Goal: Task Accomplishment & Management: Complete application form

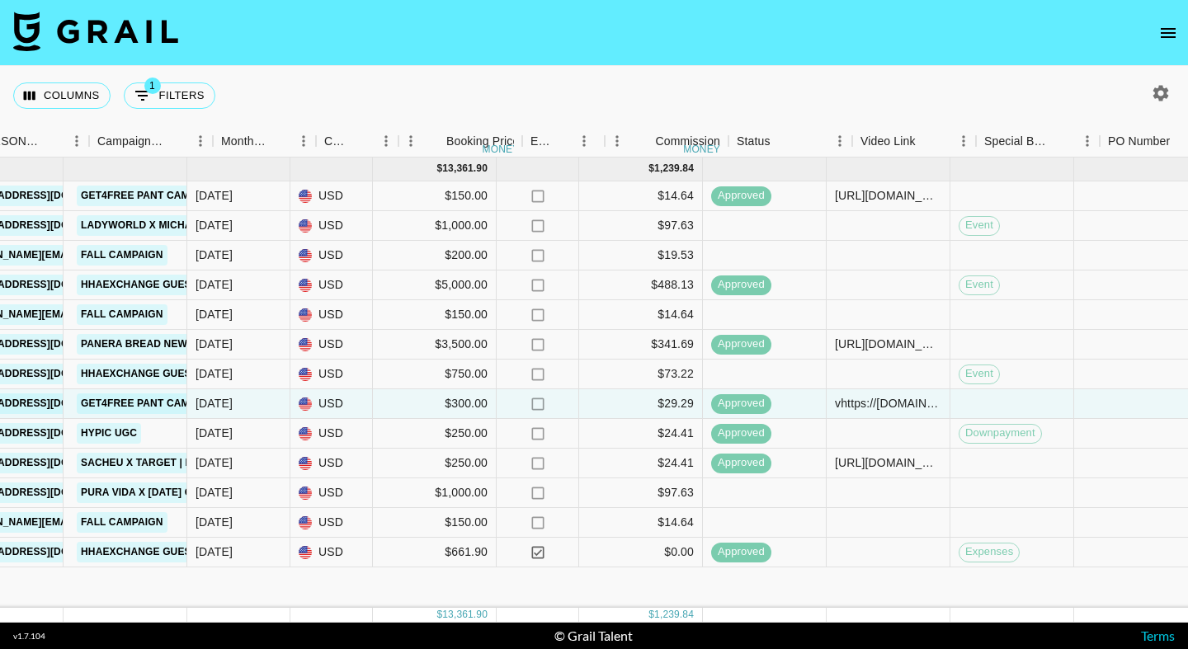
scroll to position [0, 761]
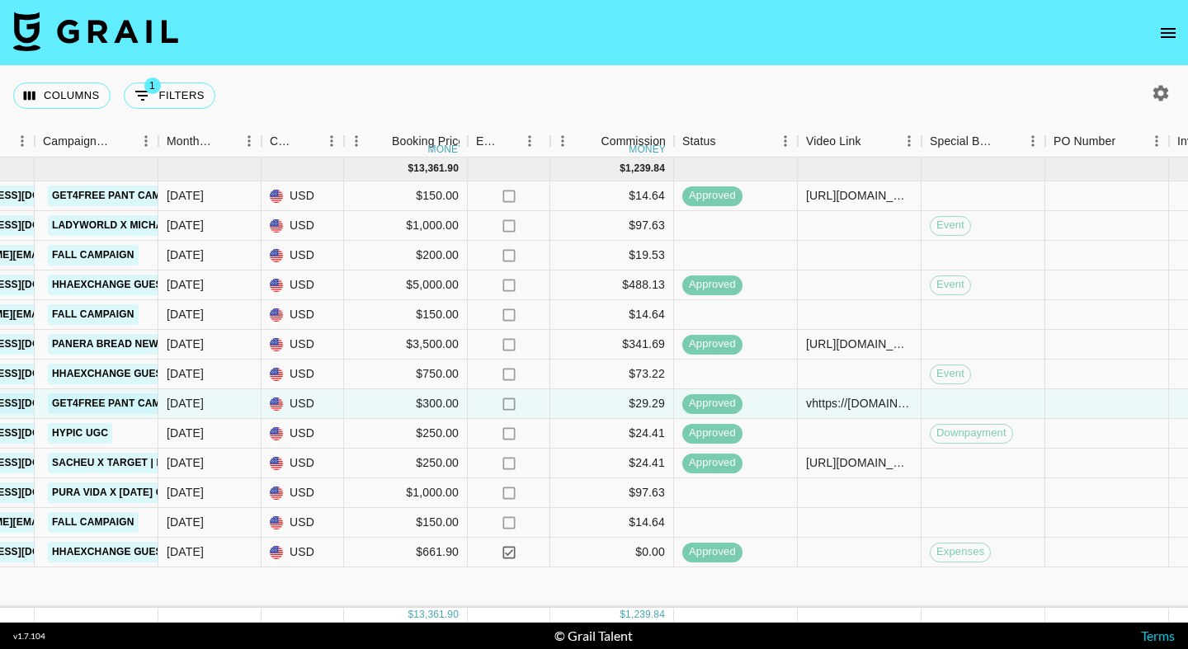
click at [1163, 35] on icon "open drawer" at bounding box center [1168, 33] width 20 height 20
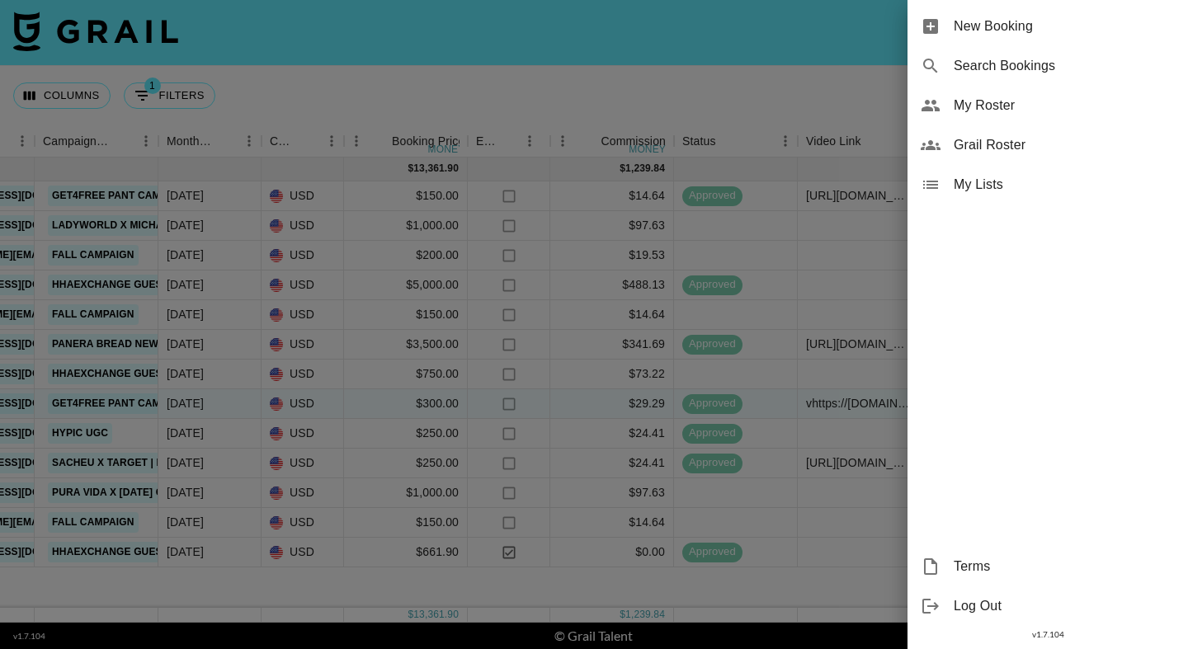
click at [1067, 23] on span "New Booking" at bounding box center [1063, 26] width 221 height 20
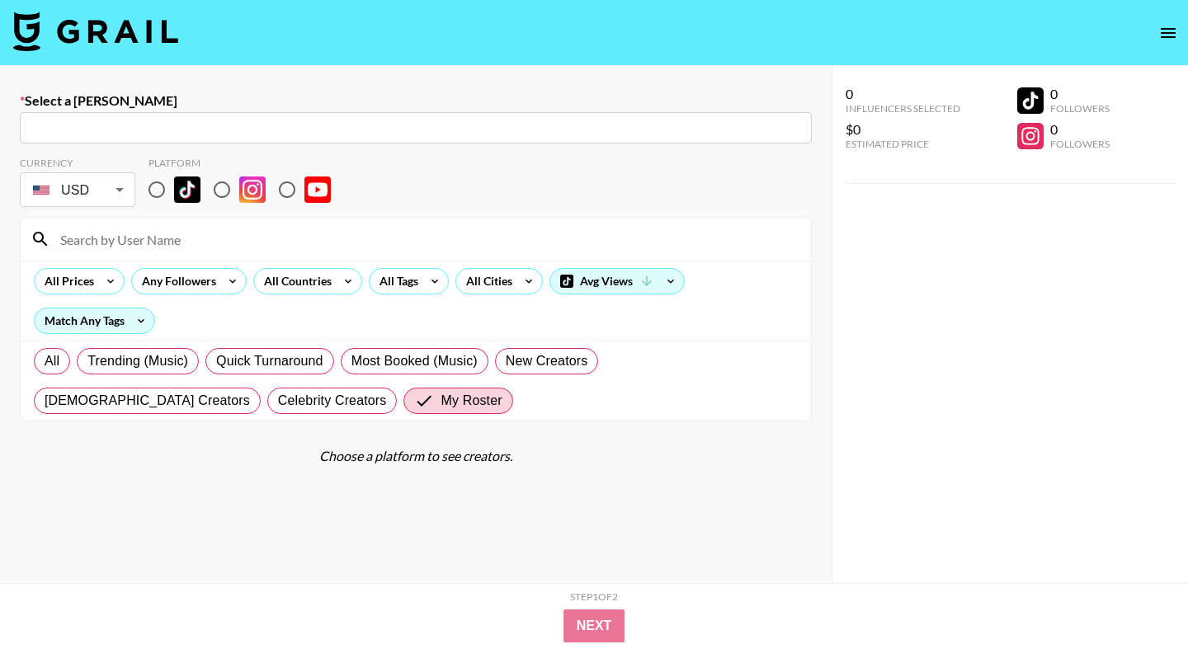
click at [383, 129] on input "text" at bounding box center [416, 128] width 772 height 19
paste input "[EMAIL_ADDRESS][DOMAIN_NAME]"
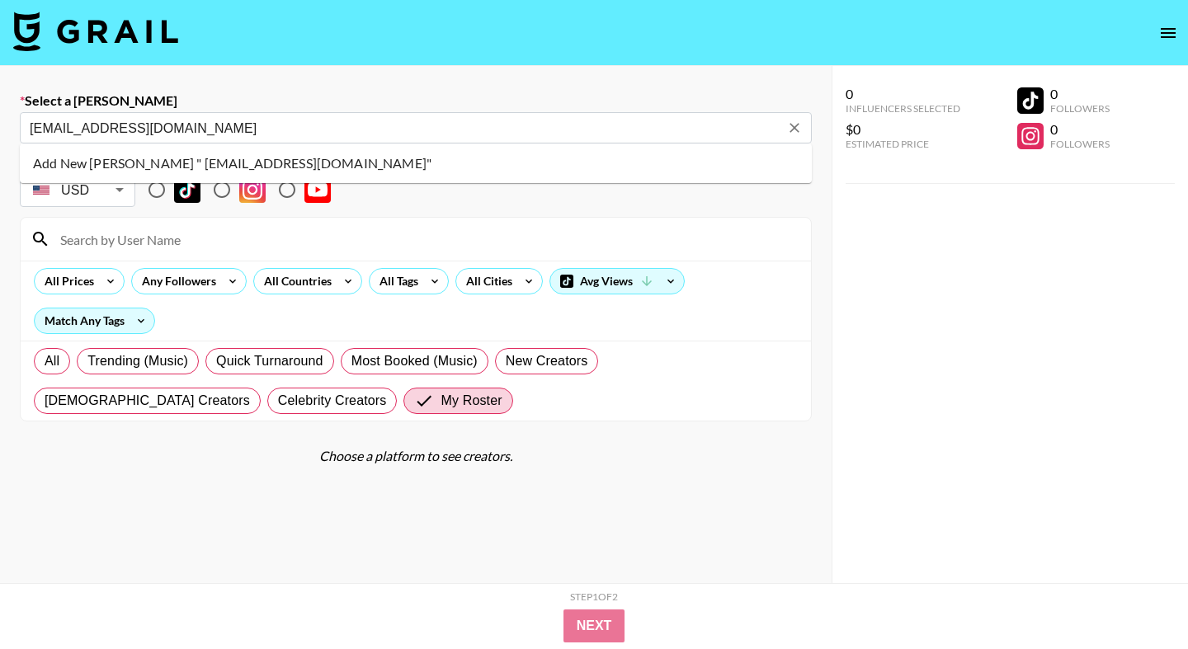
type input "[EMAIL_ADDRESS][DOMAIN_NAME]"
click at [346, 162] on li "Add New [PERSON_NAME] " [EMAIL_ADDRESS][DOMAIN_NAME]"" at bounding box center [416, 163] width 792 height 26
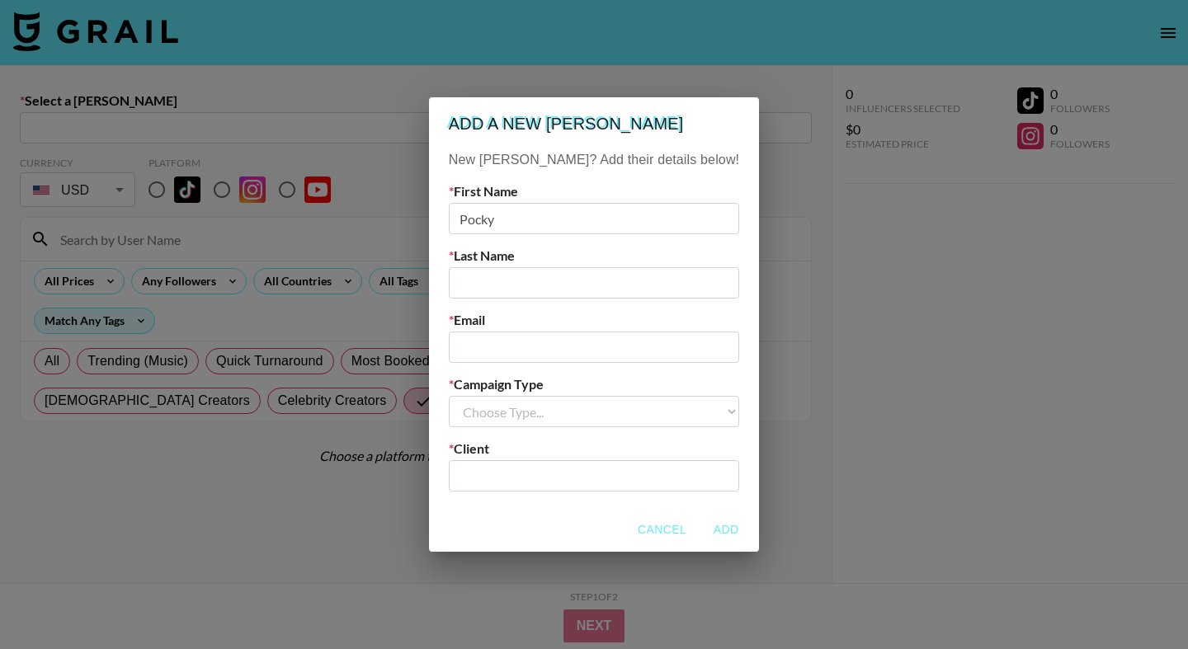
type input "Pocky"
type input "Temu"
paste input "[EMAIL_ADDRESS][DOMAIN_NAME]"
click at [514, 346] on input "[EMAIL_ADDRESS][DOMAIN_NAME]" at bounding box center [594, 347] width 290 height 31
type input "[EMAIL_ADDRESS][DOMAIN_NAME]"
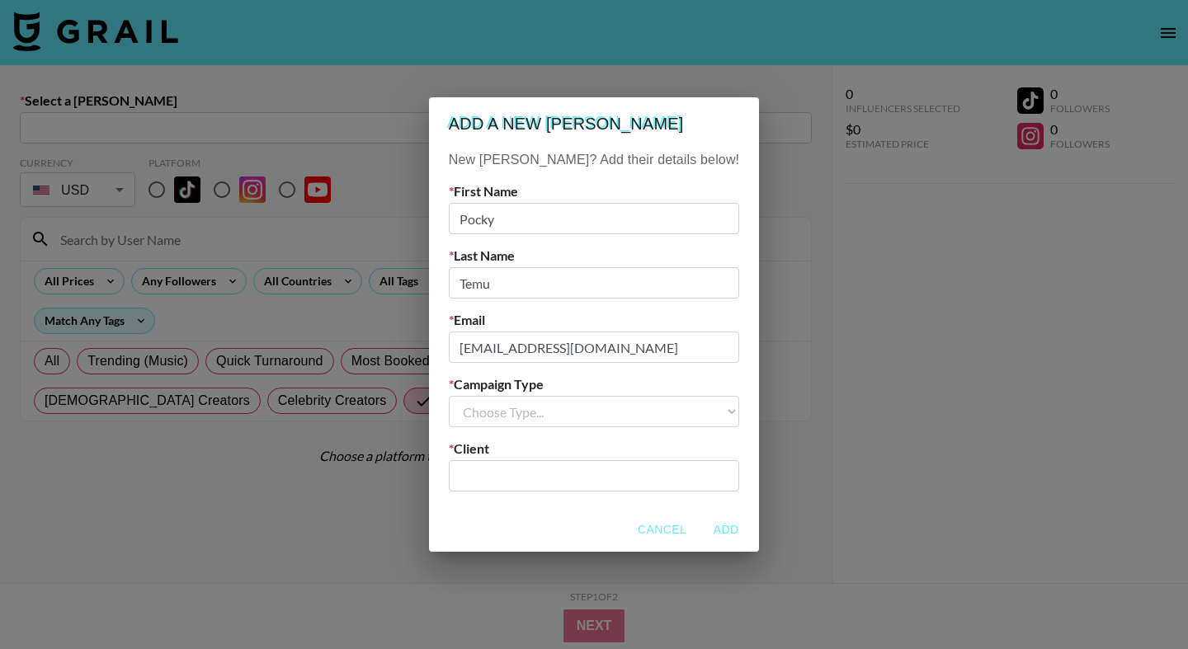
select select "Brand"
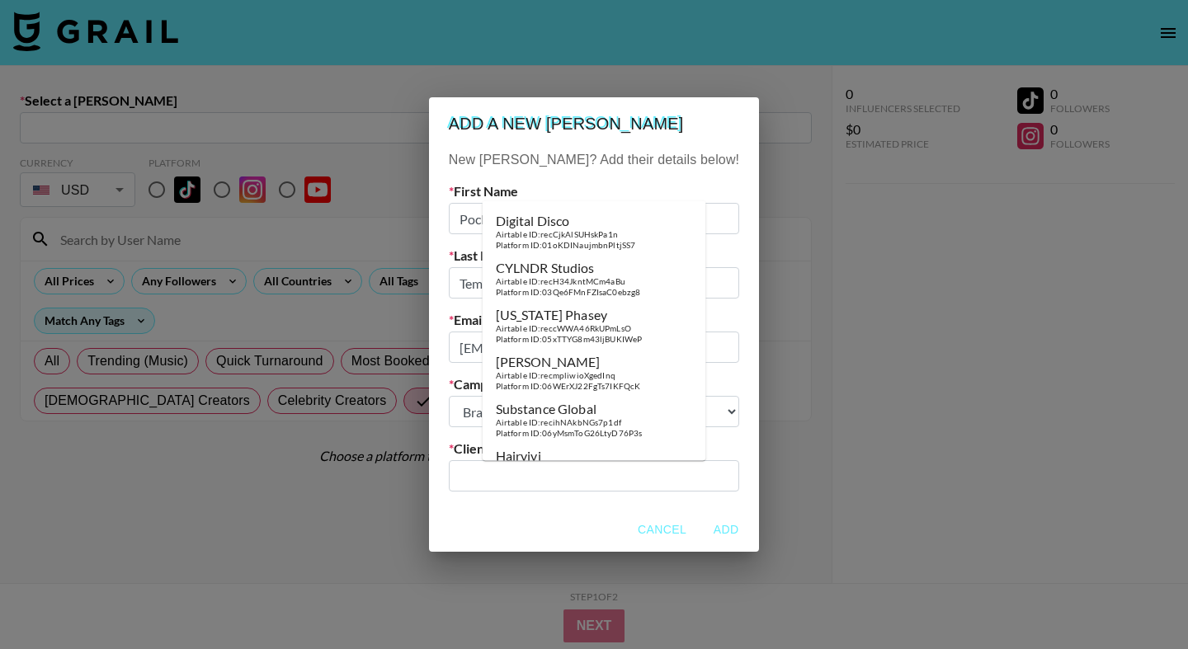
click at [572, 479] on input "text" at bounding box center [594, 476] width 271 height 19
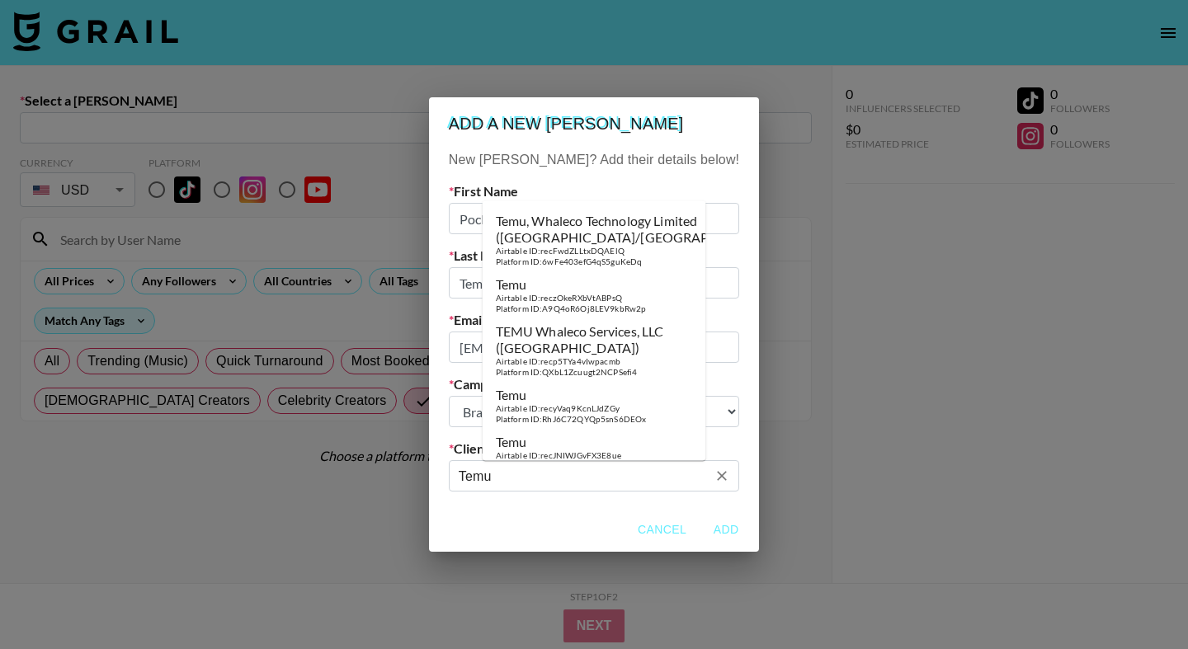
click at [657, 285] on li "Temu Airtable ID: reczOkeRXbVtABPsQ Platform ID: A9Q4oR6Oj8LEV9kbRw2p" at bounding box center [595, 294] width 224 height 47
type input "Temu"
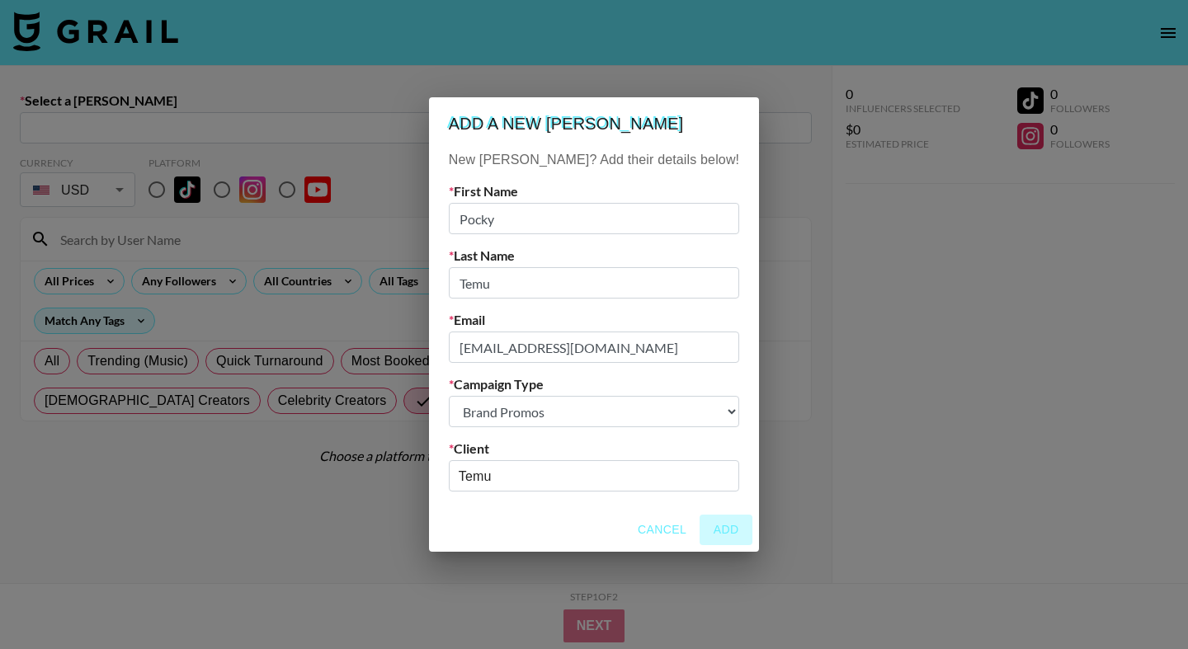
click at [699, 520] on button "Add" at bounding box center [725, 530] width 53 height 31
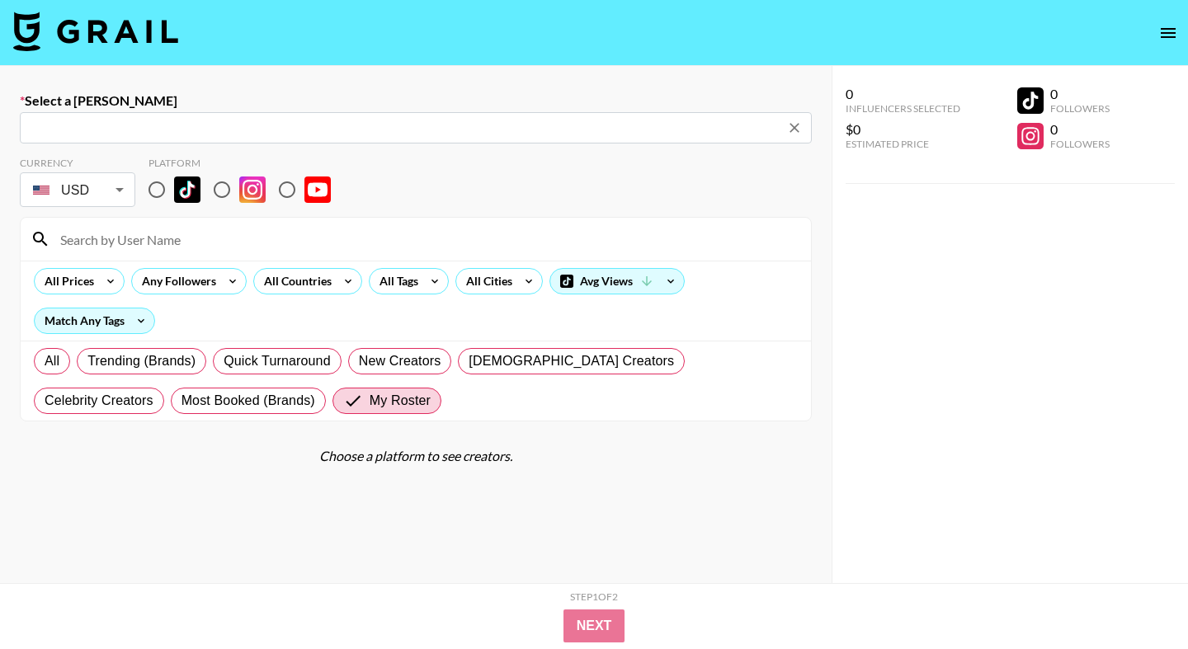
type input "[EMAIL_ADDRESS][DOMAIN_NAME]: Pocky Temu -- Temu -- cF6heRWK9bf65ceZs2bxDtTkHAT2"
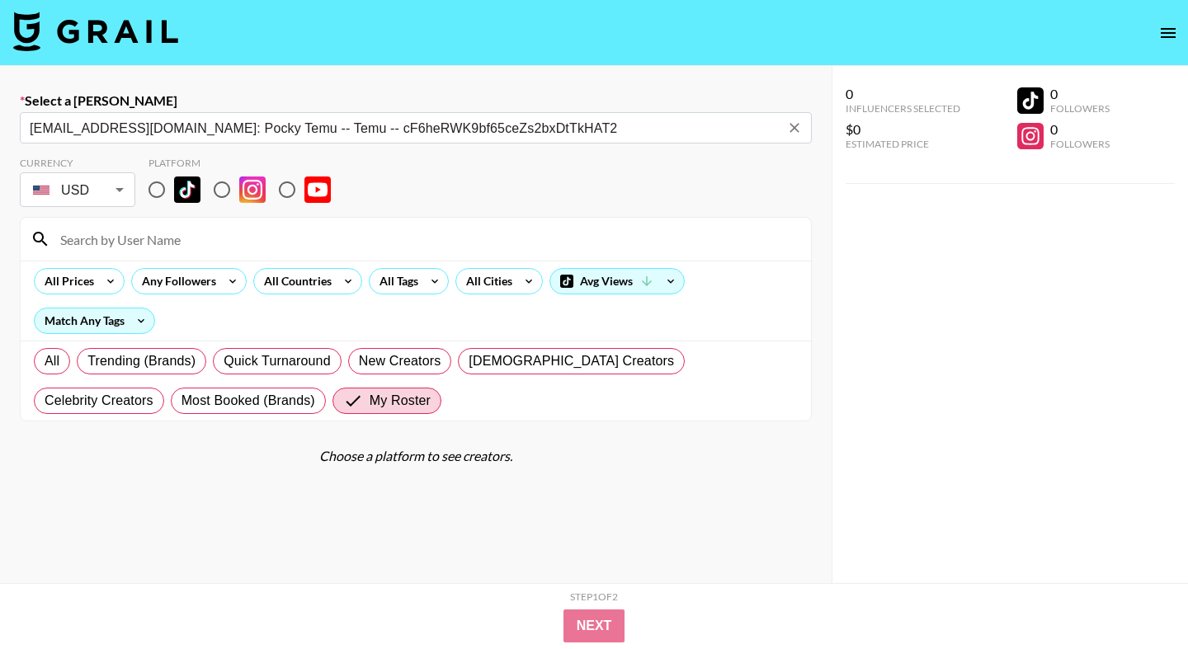
click at [270, 238] on input at bounding box center [425, 239] width 751 height 26
type input "dedicated"
click at [157, 191] on input "radio" at bounding box center [156, 189] width 35 height 35
radio input "true"
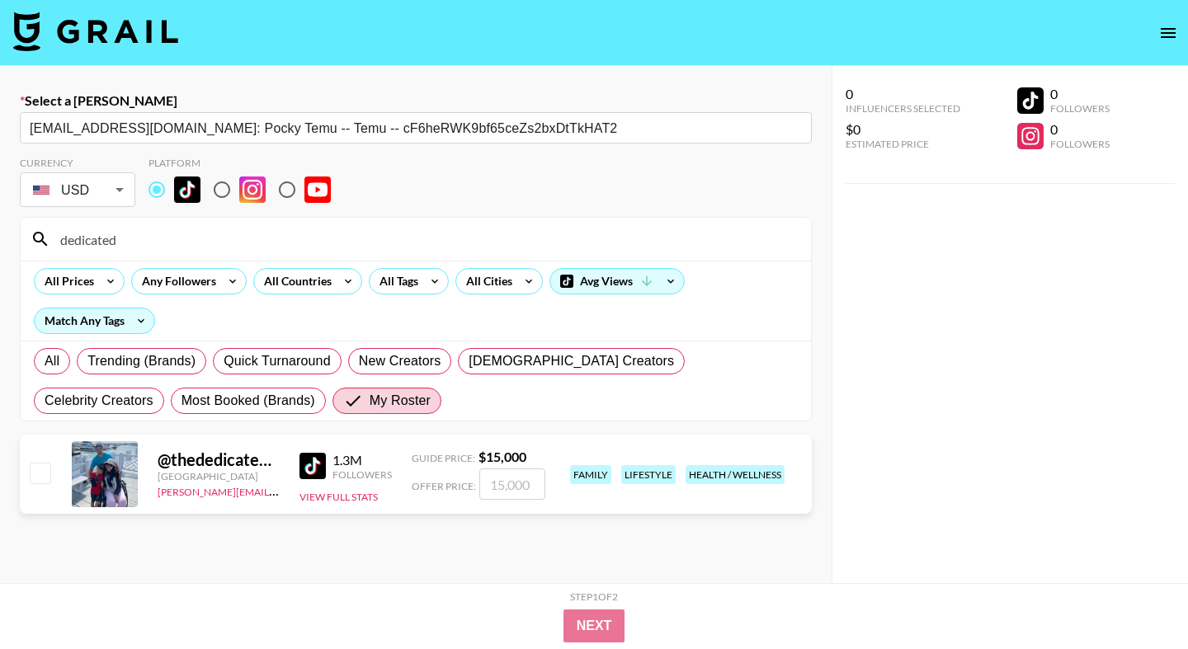
click at [39, 469] on input "checkbox" at bounding box center [40, 473] width 20 height 20
checkbox input "true"
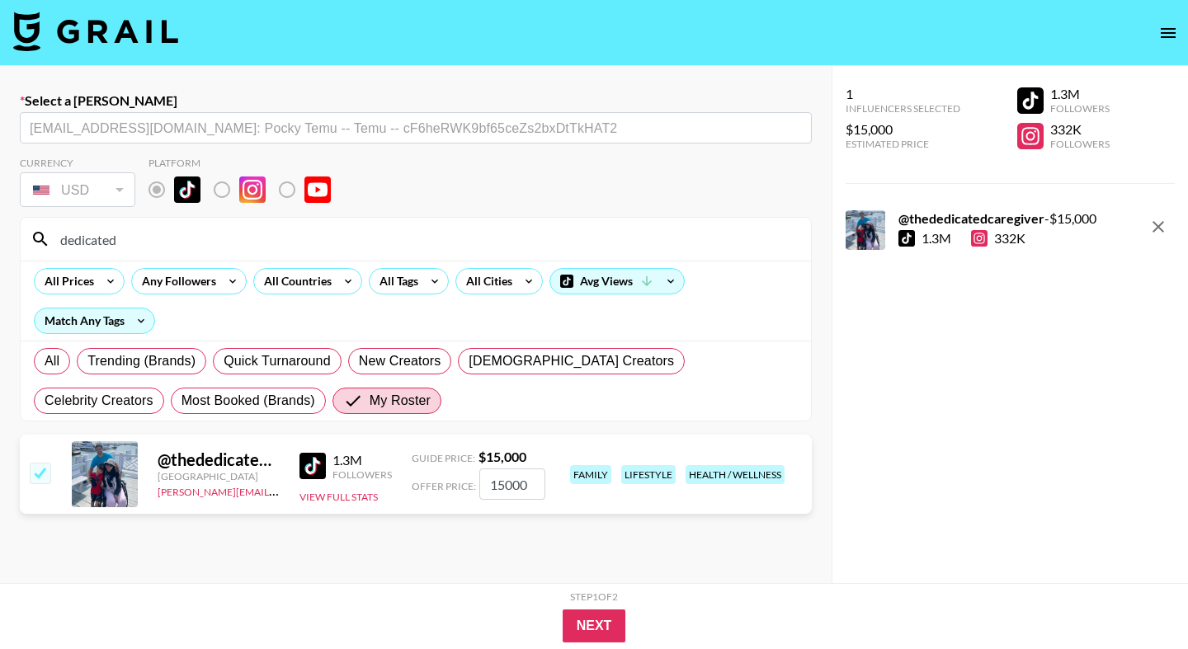
drag, startPoint x: 522, startPoint y: 483, endPoint x: 431, endPoint y: 484, distance: 91.6
click at [431, 484] on div "Offer Price: 15000" at bounding box center [479, 483] width 134 height 31
type input "400"
click at [593, 625] on button "Next" at bounding box center [595, 626] width 64 height 33
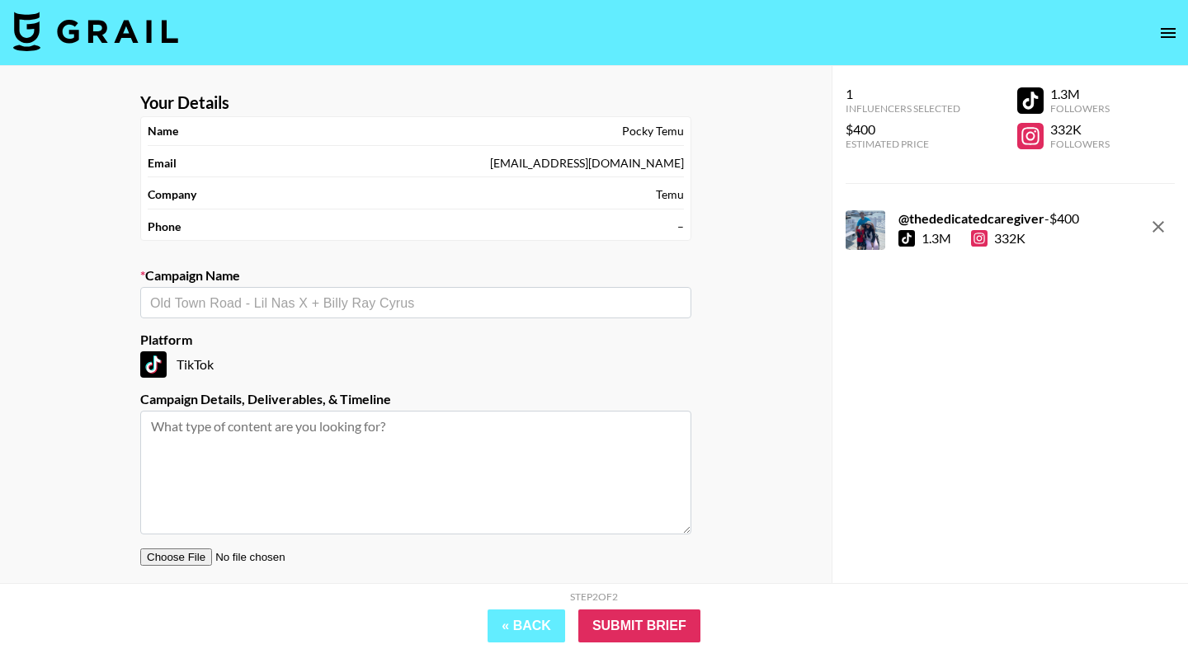
click at [340, 445] on textarea at bounding box center [415, 473] width 551 height 124
paste textarea "As per our conversation, the collaboration details are as follows: 1. Your TikT…"
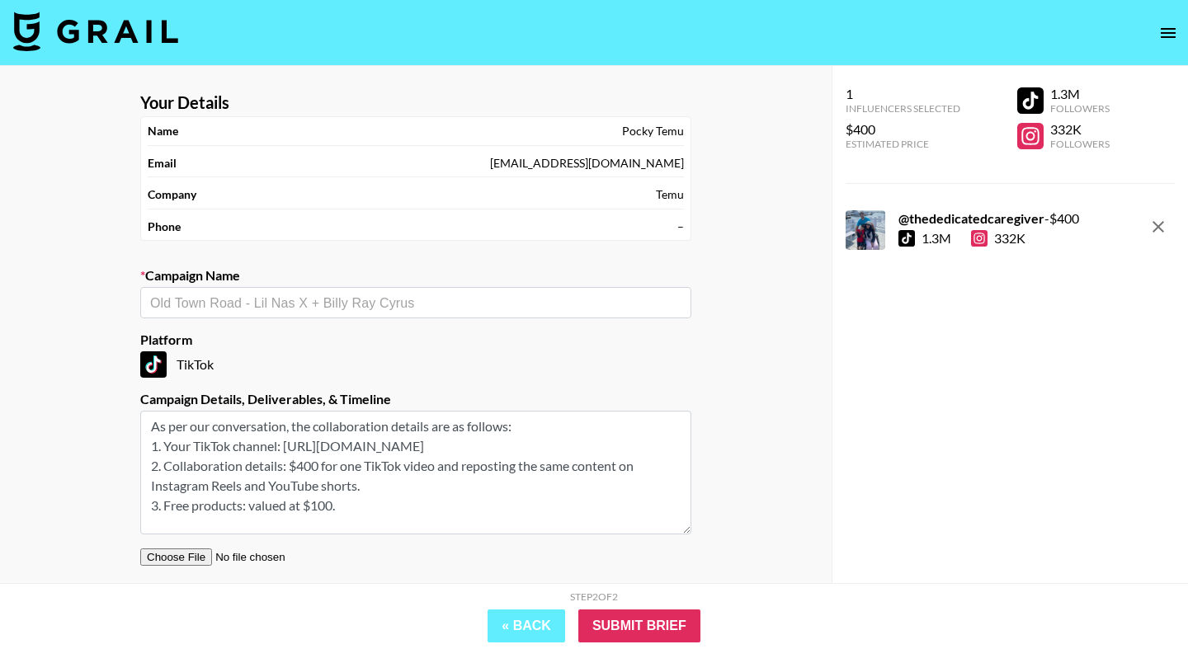
drag, startPoint x: 532, startPoint y: 421, endPoint x: 92, endPoint y: 411, distance: 440.6
click at [92, 411] on div "Your Details Name Pocky Temu Email [EMAIL_ADDRESS][DOMAIN_NAME] Company Temu Ph…" at bounding box center [415, 373] width 831 height 615
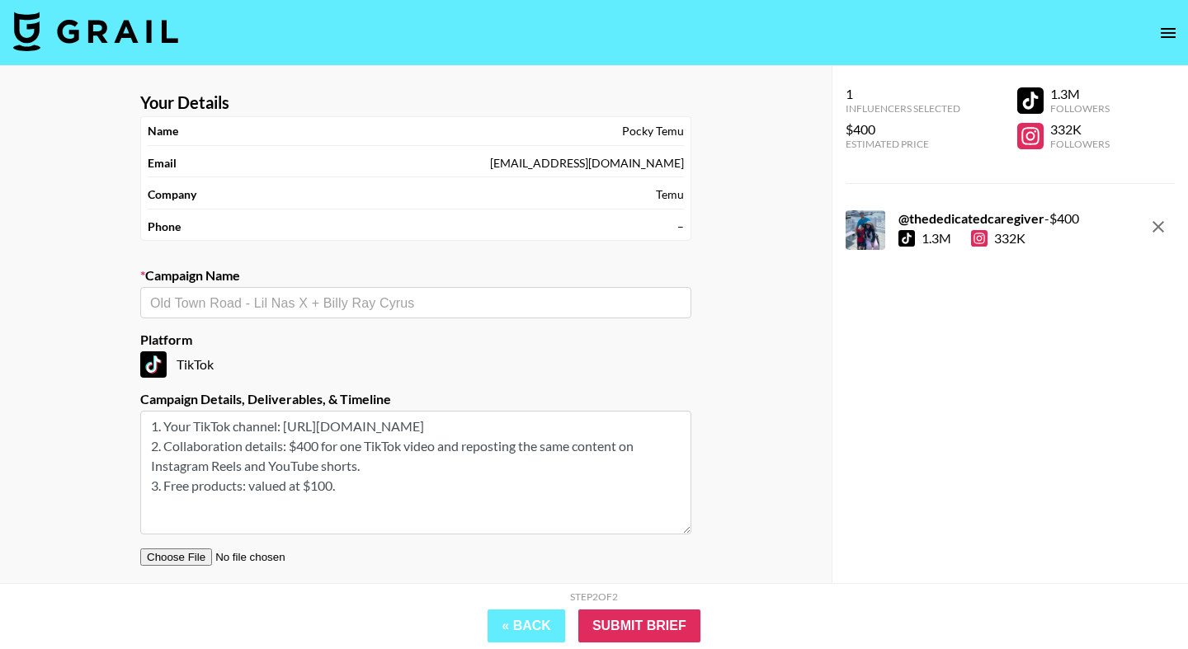
click at [403, 484] on textarea "1. Your TikTok channel: [URL][DOMAIN_NAME] 2. Collaboration details: $400 for o…" at bounding box center [415, 473] width 551 height 124
click at [256, 420] on textarea "1. Your TikTok channel: [URL][DOMAIN_NAME] 2. Collaboration details: $400 for o…" at bounding box center [415, 473] width 551 height 124
type textarea "1. Your TikTok channel: [URL][DOMAIN_NAME] 2. Collaboration details: $400 for o…"
click at [331, 285] on div "Campaign Name ​" at bounding box center [415, 292] width 551 height 51
click at [326, 299] on input "text" at bounding box center [415, 303] width 531 height 19
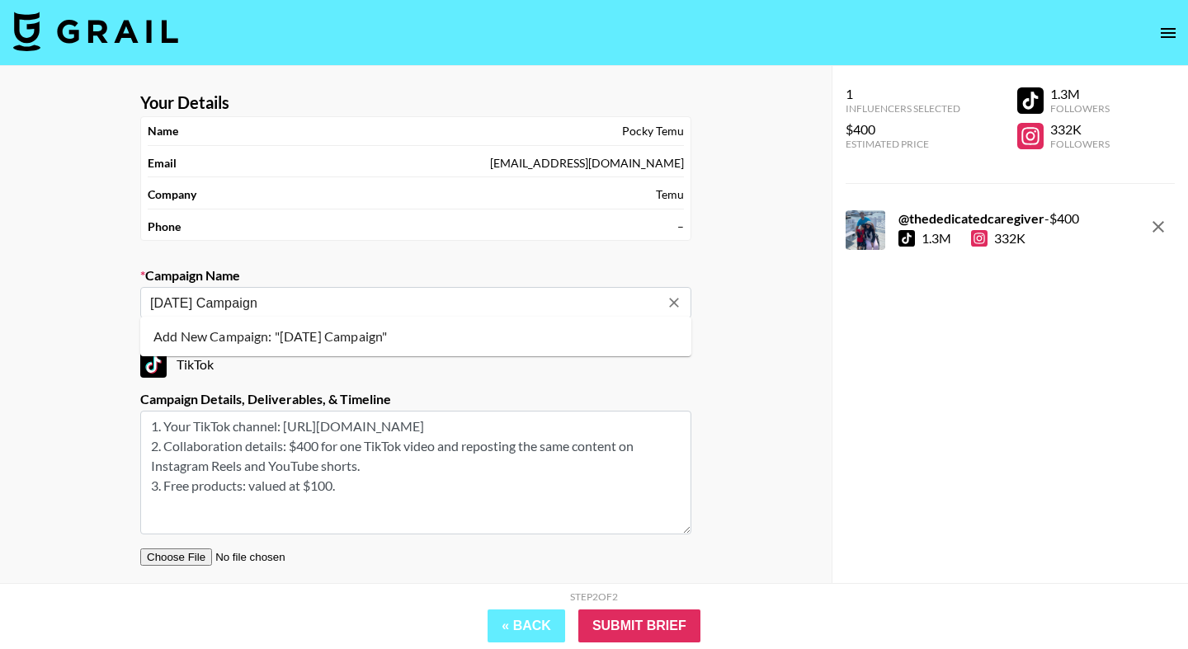
click at [357, 339] on li "Add New Campaign: "[DATE] Campaign"" at bounding box center [415, 336] width 551 height 26
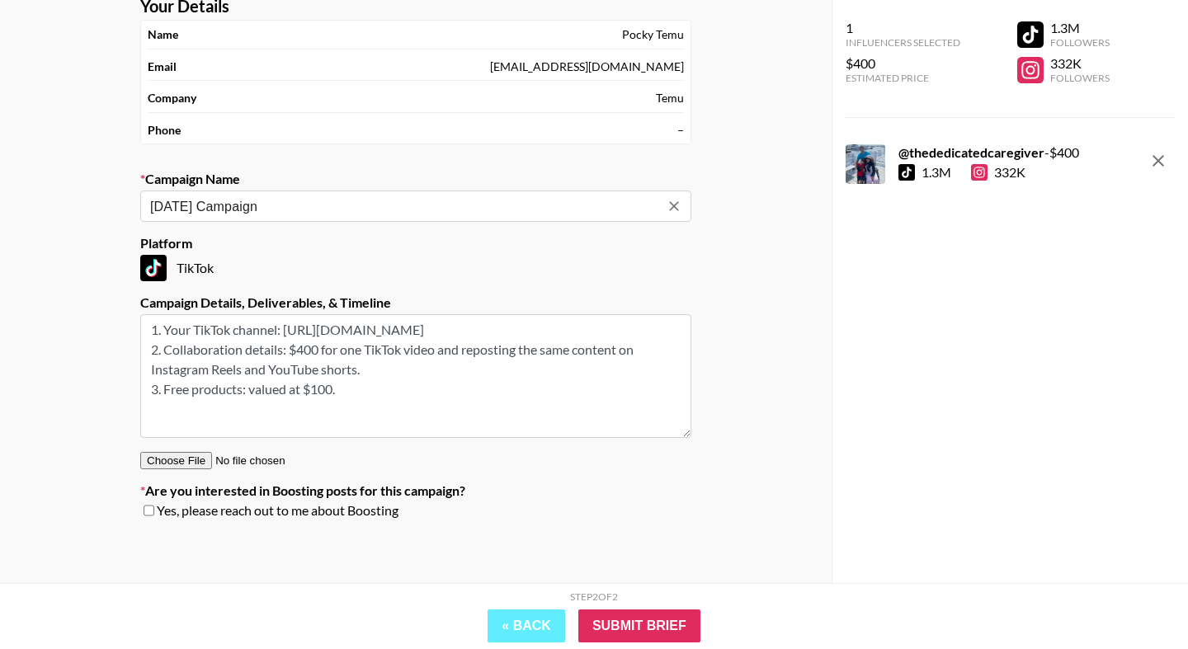
scroll to position [96, 0]
type input "[DATE] Campaign"
click at [181, 462] on input "file" at bounding box center [244, 461] width 209 height 17
type input "C:\fakepath\grail400sow.pdf"
click at [657, 622] on input "Submit Brief" at bounding box center [639, 626] width 122 height 33
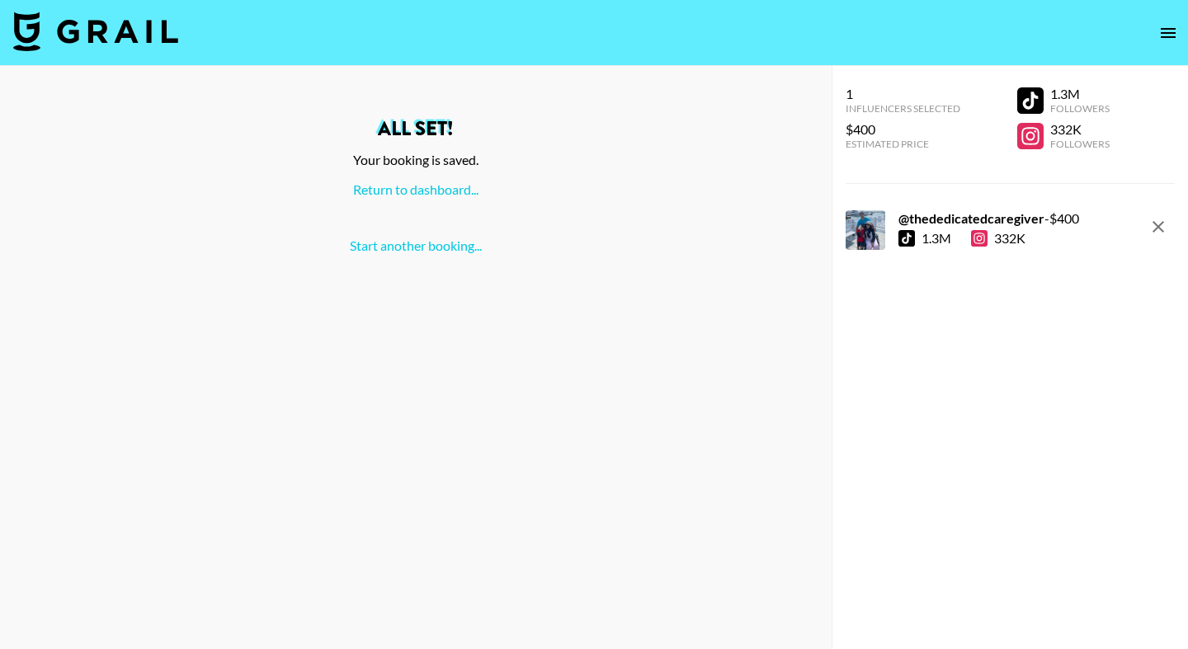
scroll to position [0, 0]
click at [460, 194] on link "Return to dashboard..." at bounding box center [415, 189] width 125 height 16
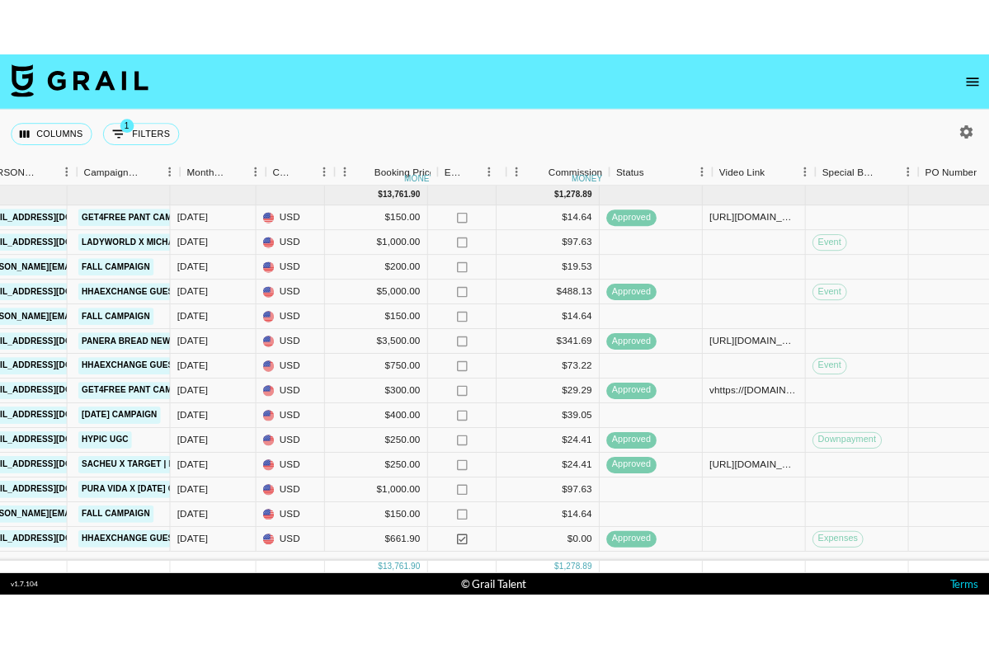
scroll to position [0, 674]
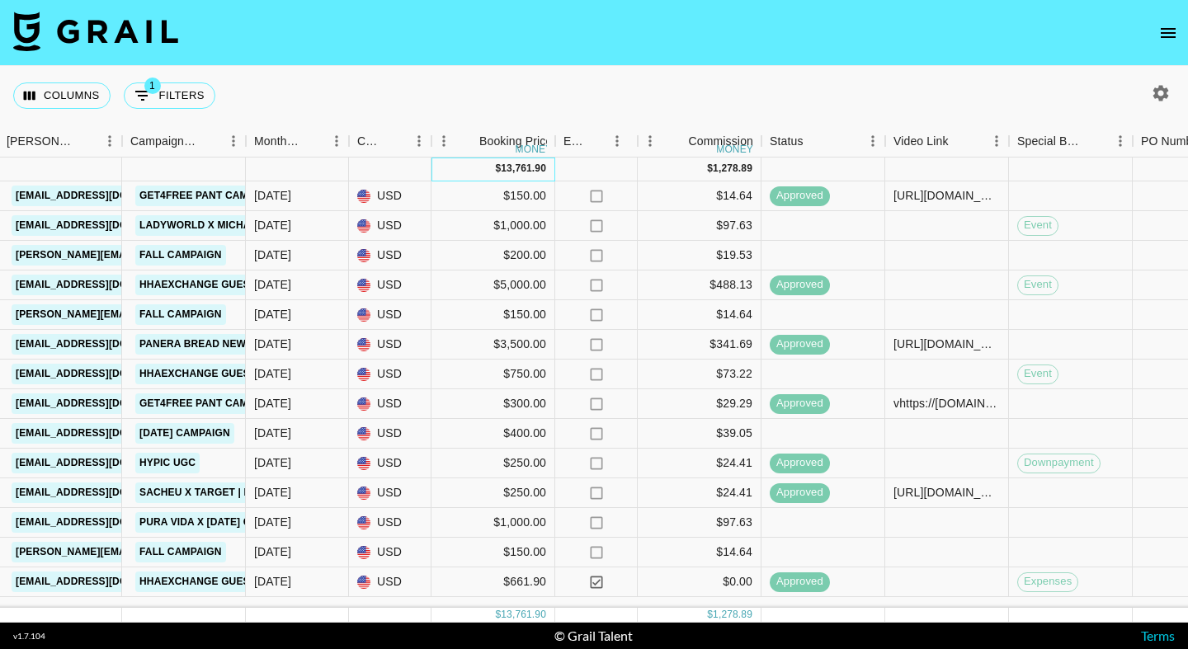
click at [545, 164] on div "13,761.90" at bounding box center [523, 169] width 45 height 14
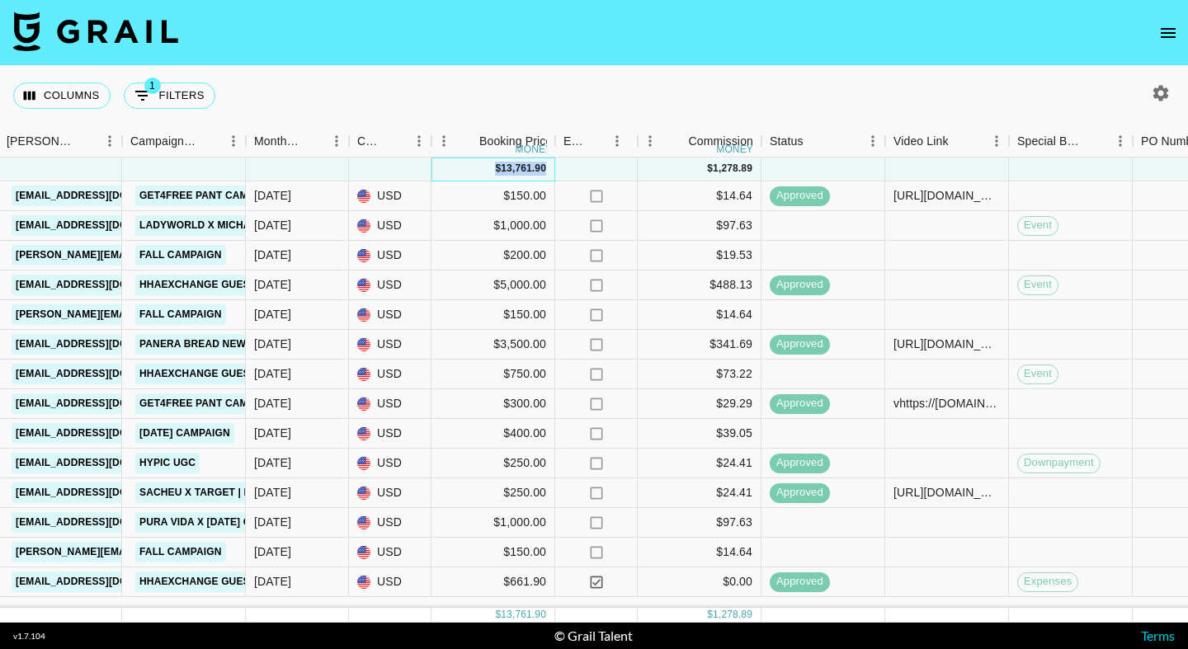
drag, startPoint x: 545, startPoint y: 164, endPoint x: 496, endPoint y: 173, distance: 50.3
click at [496, 173] on div "$ 13,761.90" at bounding box center [520, 169] width 51 height 14
copy div "$ 13,761.90"
click at [624, 103] on div "Columns 1 Filters + Booking" at bounding box center [594, 95] width 1188 height 59
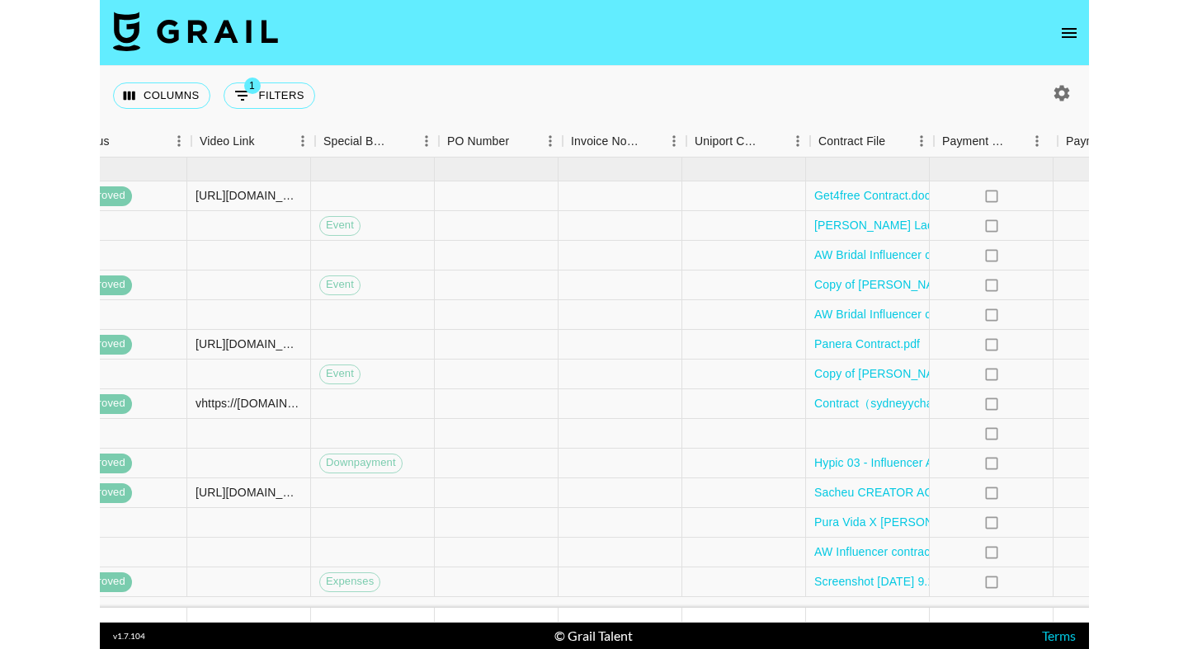
scroll to position [0, 1471]
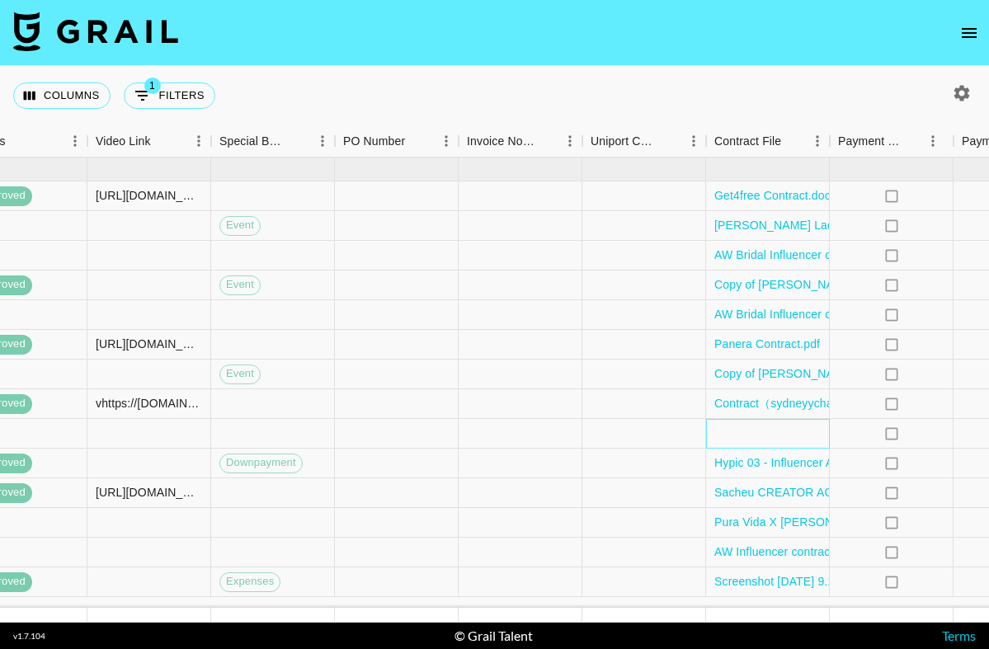
click at [723, 444] on div at bounding box center [768, 434] width 124 height 30
